Goal: Communication & Community: Participate in discussion

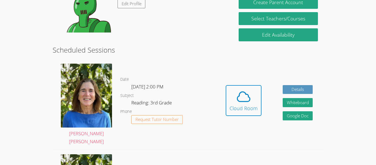
scroll to position [106, 0]
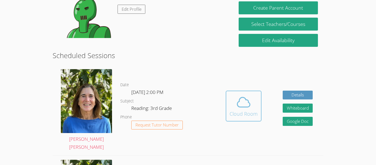
click at [237, 110] on div "Cloud Room" at bounding box center [244, 114] width 28 height 8
click at [245, 110] on div "Cloud Room" at bounding box center [244, 114] width 28 height 8
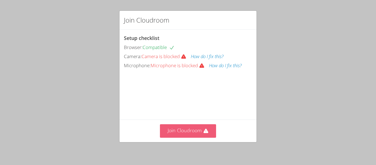
click at [188, 126] on button "Join Cloudroom" at bounding box center [188, 130] width 56 height 13
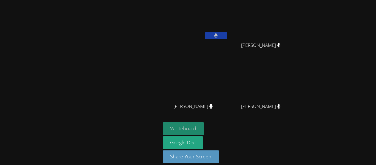
click at [196, 123] on button "Whiteboard" at bounding box center [184, 128] width 42 height 13
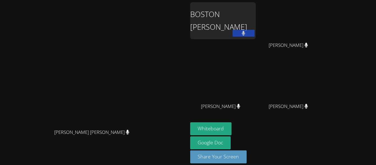
click at [135, 30] on video at bounding box center [94, 74] width 83 height 103
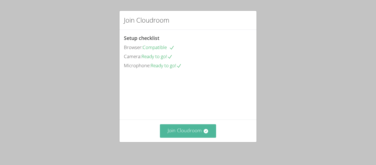
click at [185, 137] on button "Join Cloudroom" at bounding box center [188, 130] width 56 height 13
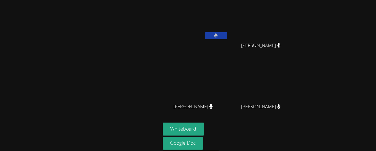
click at [225, 28] on video at bounding box center [196, 20] width 66 height 37
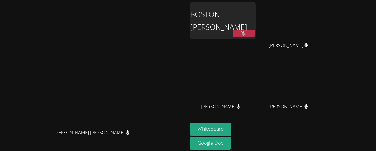
click at [247, 31] on icon at bounding box center [244, 33] width 6 height 5
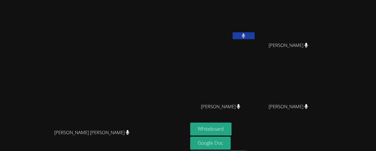
click at [255, 34] on button at bounding box center [244, 35] width 22 height 7
click at [255, 38] on button at bounding box center [244, 35] width 22 height 7
click at [247, 34] on icon at bounding box center [244, 35] width 6 height 5
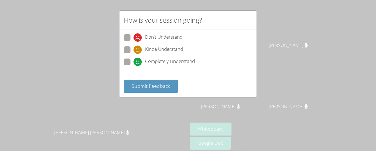
click at [134, 66] on span at bounding box center [134, 66] width 0 height 0
click at [134, 59] on input "Completely Understand" at bounding box center [136, 60] width 5 height 5
radio input "true"
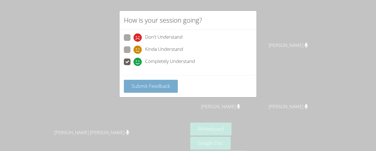
click at [159, 85] on span "Submit Feedback" at bounding box center [151, 85] width 39 height 7
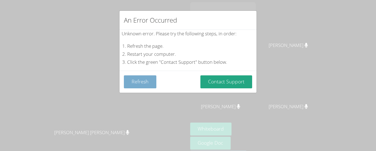
click at [148, 82] on button "Refresh" at bounding box center [140, 81] width 33 height 13
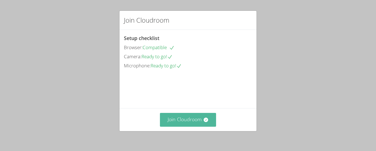
click at [197, 123] on button "Join Cloudroom" at bounding box center [188, 119] width 56 height 13
